Goal: Download file/media

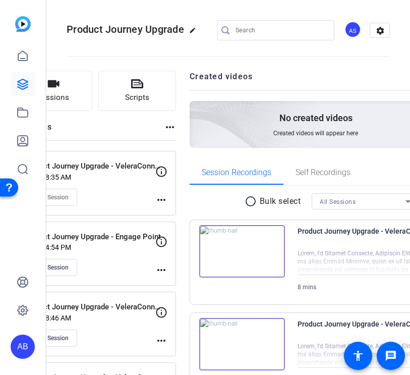
scroll to position [179, 0]
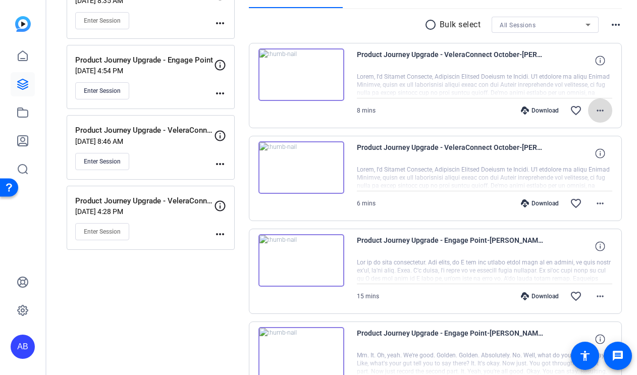
click at [410, 116] on span at bounding box center [600, 110] width 24 height 24
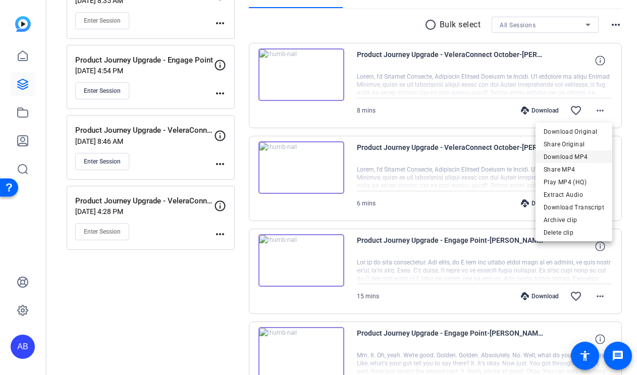
click at [410, 158] on span "Download MP4" at bounding box center [573, 157] width 61 height 12
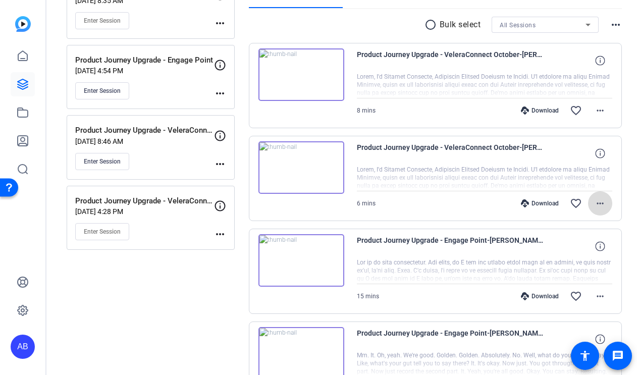
click at [410, 199] on mat-icon "more_horiz" at bounding box center [600, 203] width 12 height 12
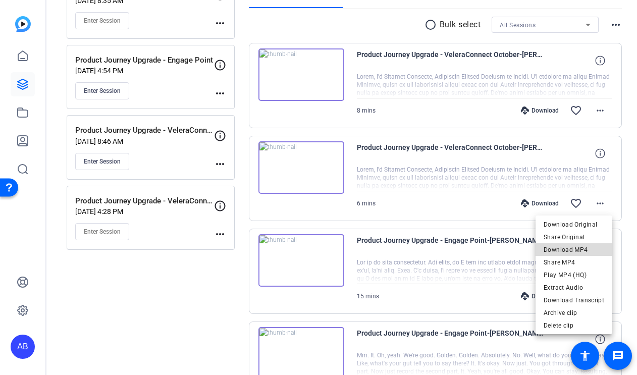
click at [410, 252] on span "Download MP4" at bounding box center [573, 250] width 61 height 12
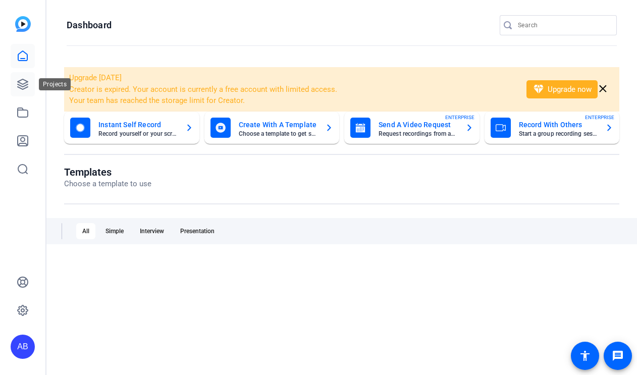
click at [22, 89] on icon at bounding box center [23, 84] width 12 height 12
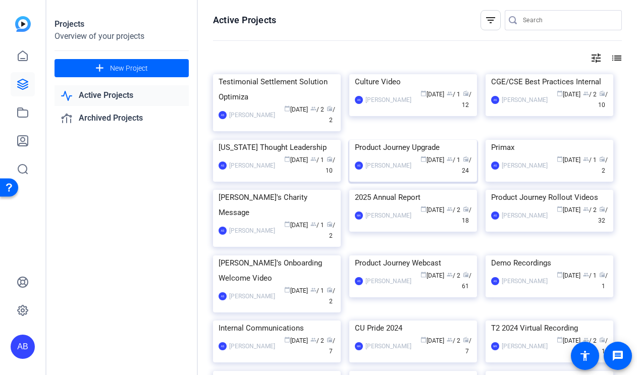
click at [387, 140] on img at bounding box center [413, 140] width 128 height 0
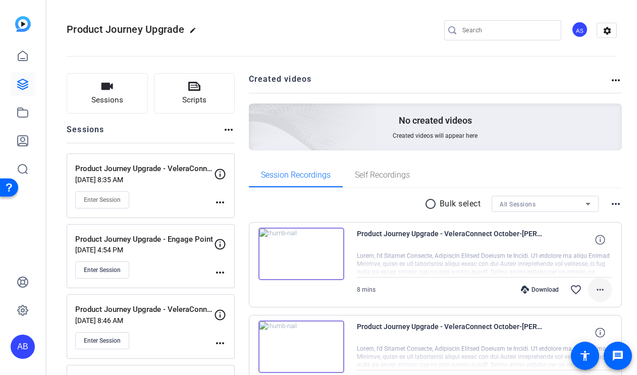
click at [600, 287] on mat-icon "more_horiz" at bounding box center [600, 290] width 12 height 12
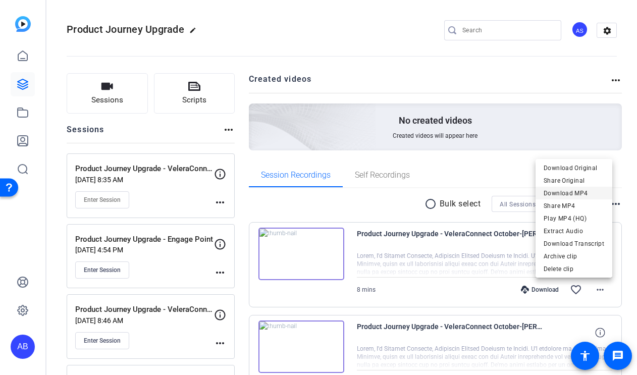
click at [584, 192] on span "Download MP4" at bounding box center [573, 193] width 61 height 12
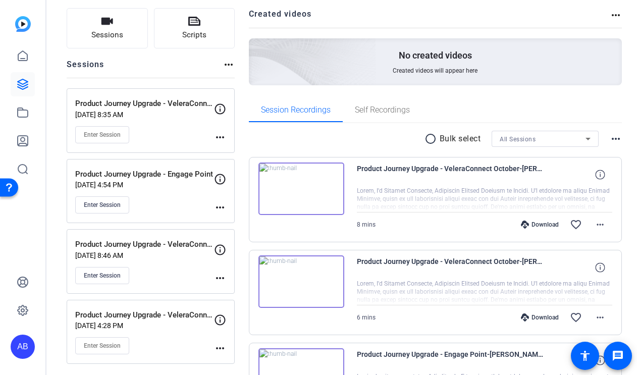
scroll to position [66, 0]
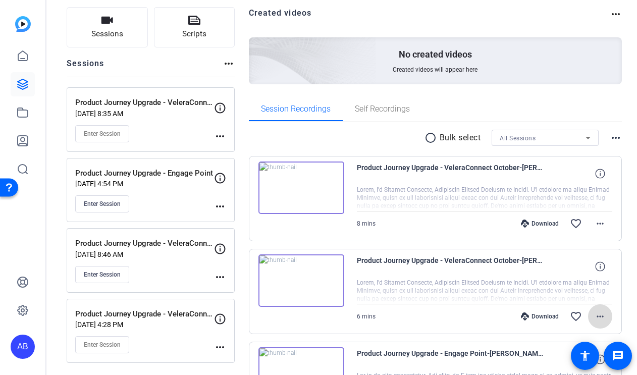
click at [599, 313] on mat-icon "more_horiz" at bounding box center [600, 316] width 12 height 12
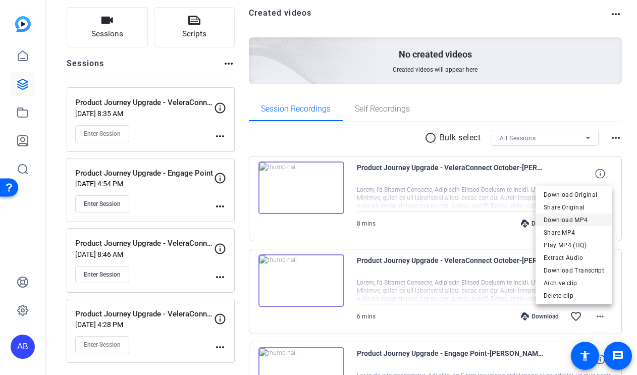
click at [580, 218] on span "Download MP4" at bounding box center [573, 220] width 61 height 12
